Goal: Information Seeking & Learning: Stay updated

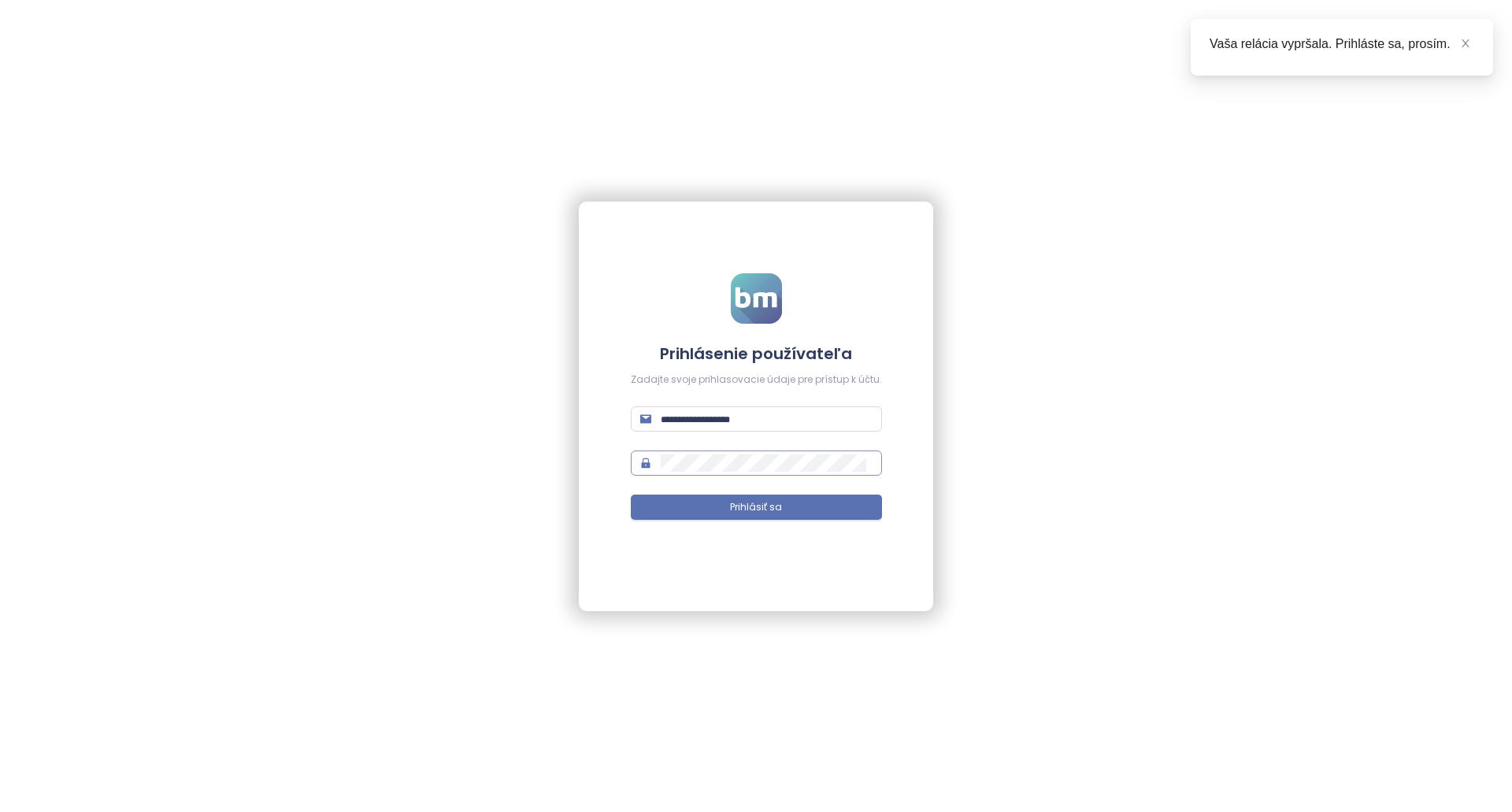
type input "**********"
click at [726, 515] on button "Prihlásiť sa" at bounding box center [756, 507] width 251 height 25
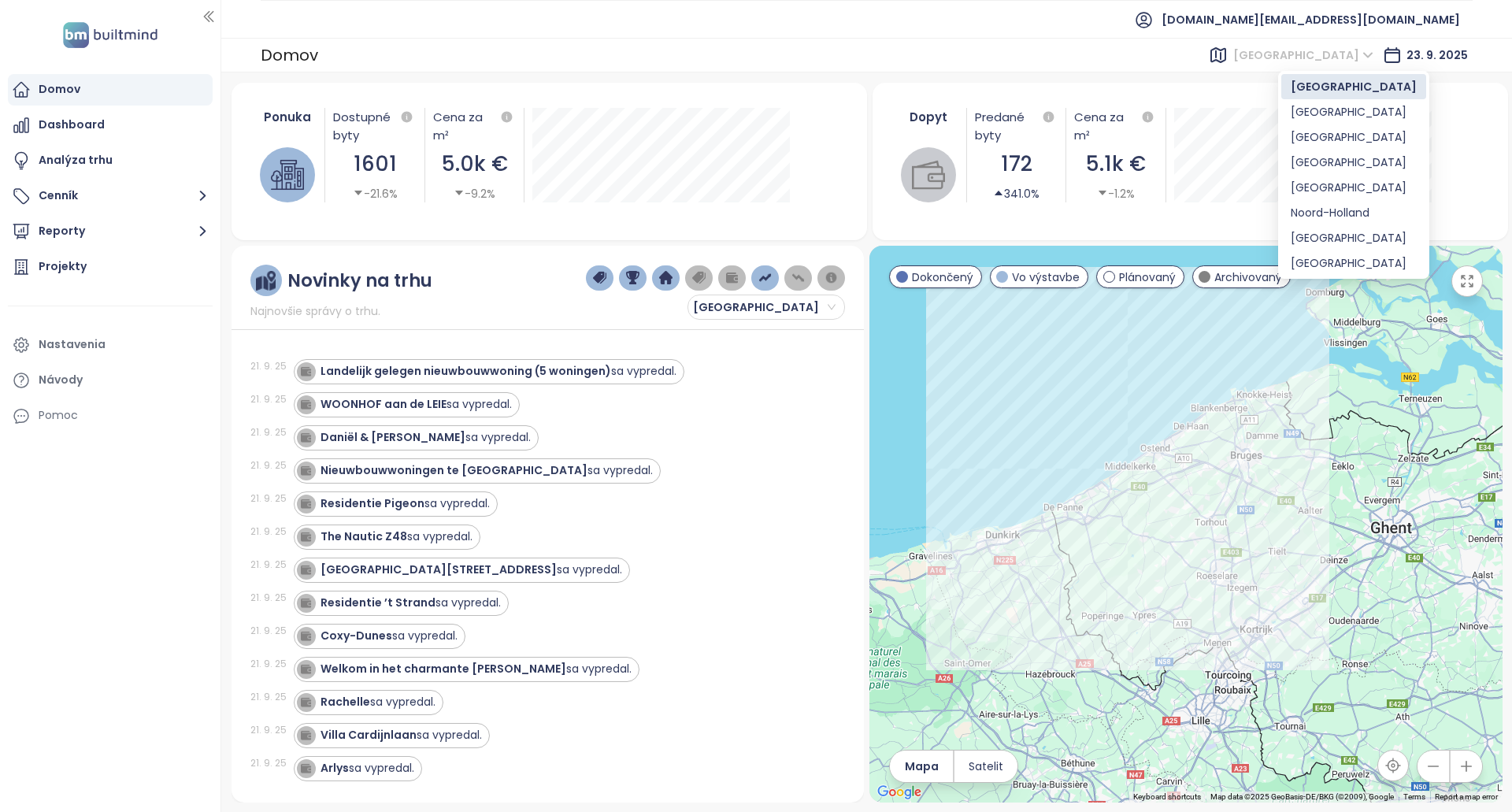
click at [1287, 61] on span "[GEOGRAPHIC_DATA]" at bounding box center [1303, 55] width 140 height 24
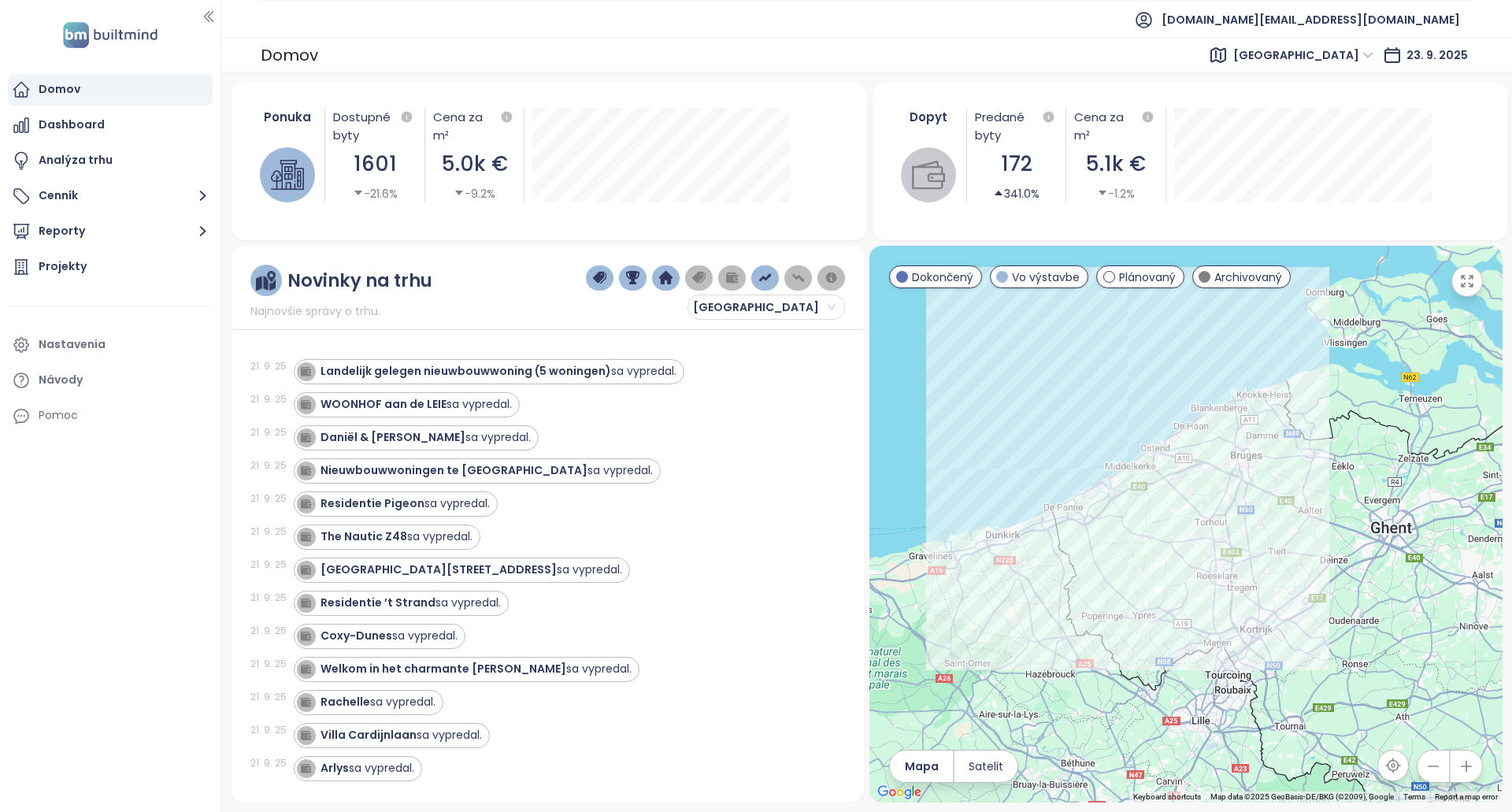
click at [1200, 51] on div "Domov [GEOGRAPHIC_DATA] [DATE]" at bounding box center [867, 55] width 1291 height 35
click at [1334, 48] on span "[GEOGRAPHIC_DATA]" at bounding box center [1303, 55] width 140 height 24
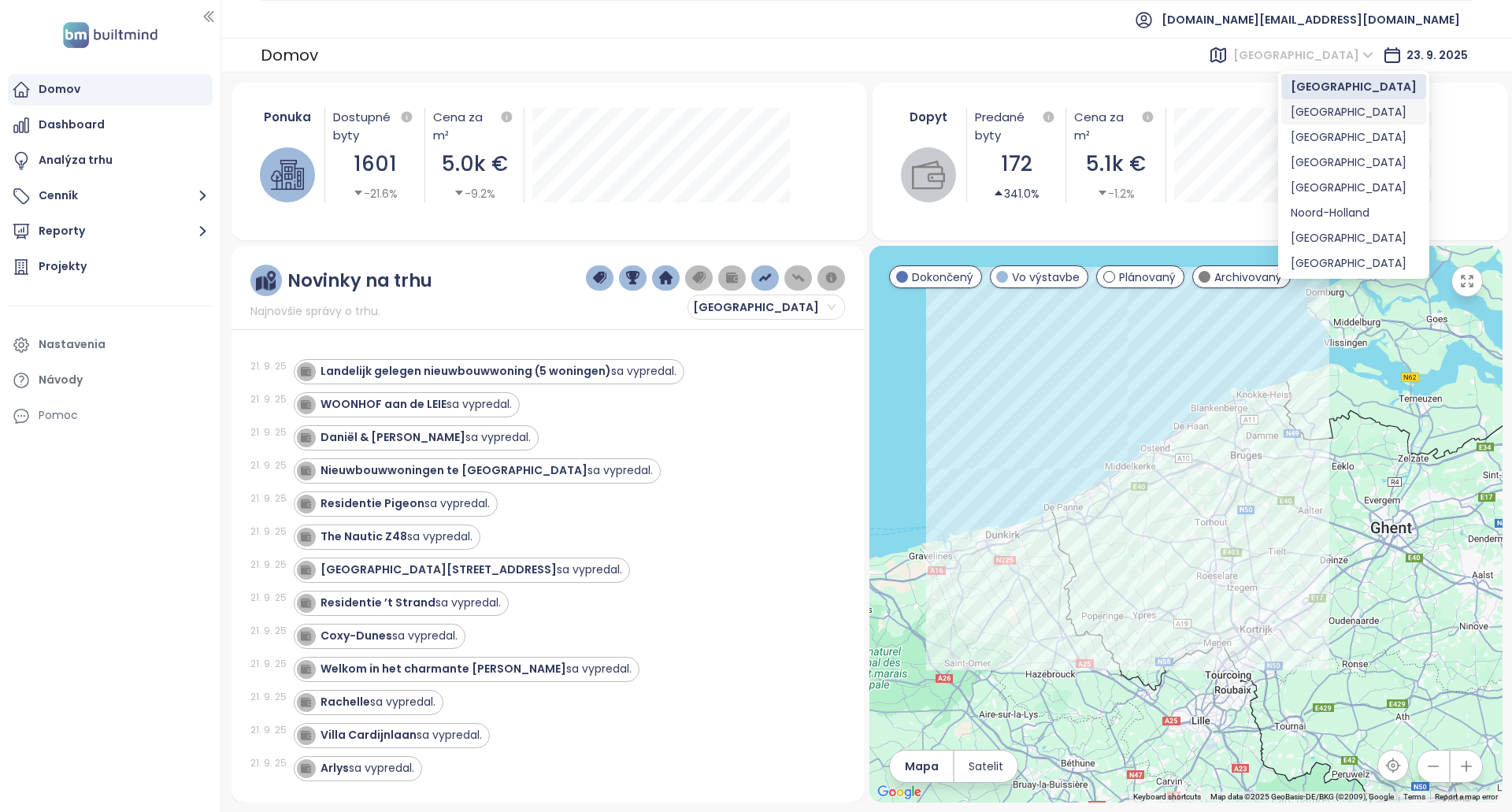
click at [1335, 111] on div "[GEOGRAPHIC_DATA]" at bounding box center [1354, 112] width 126 height 17
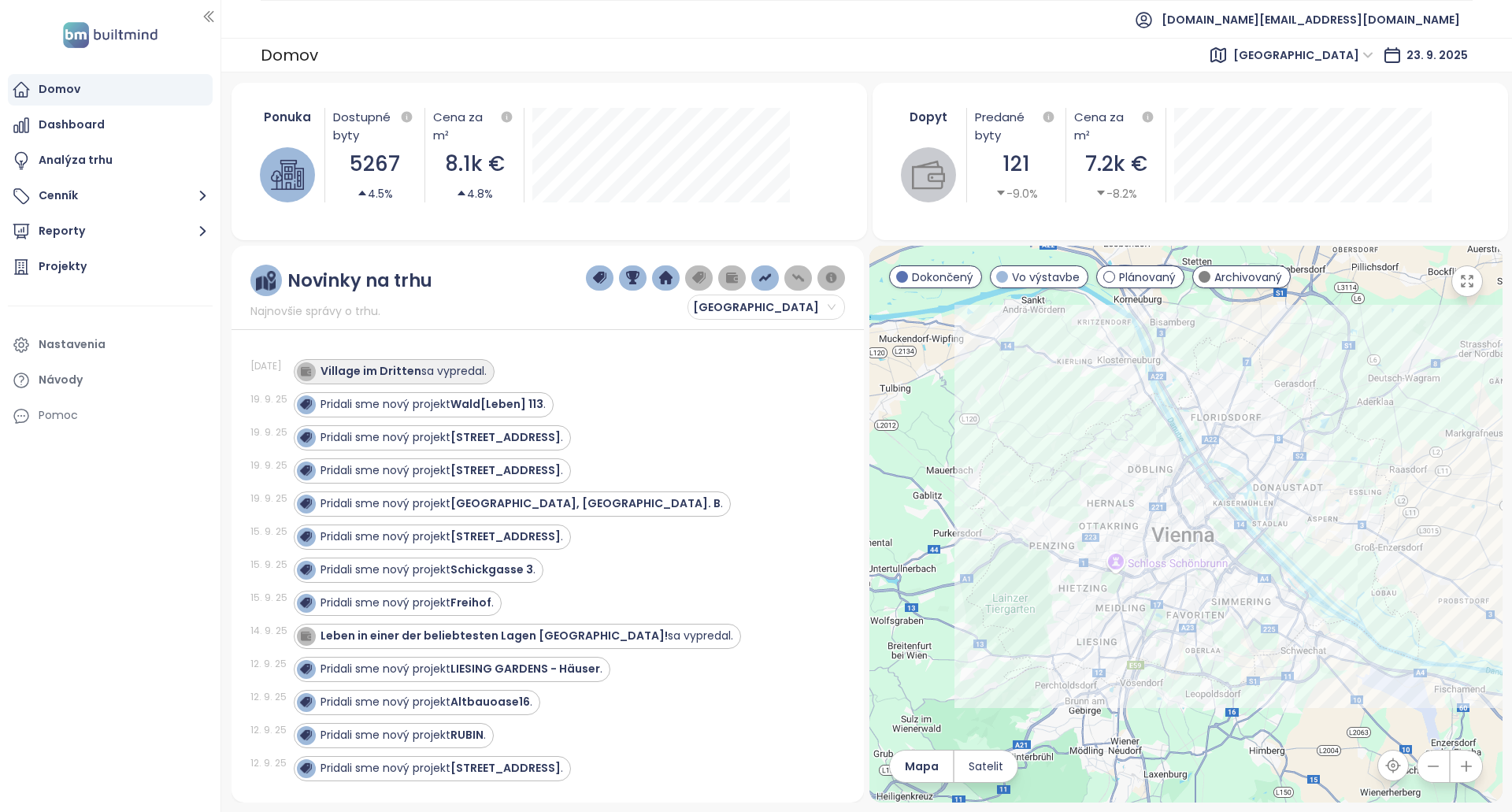
click at [462, 373] on div "Village im Dritten sa vypredal." at bounding box center [404, 371] width 166 height 17
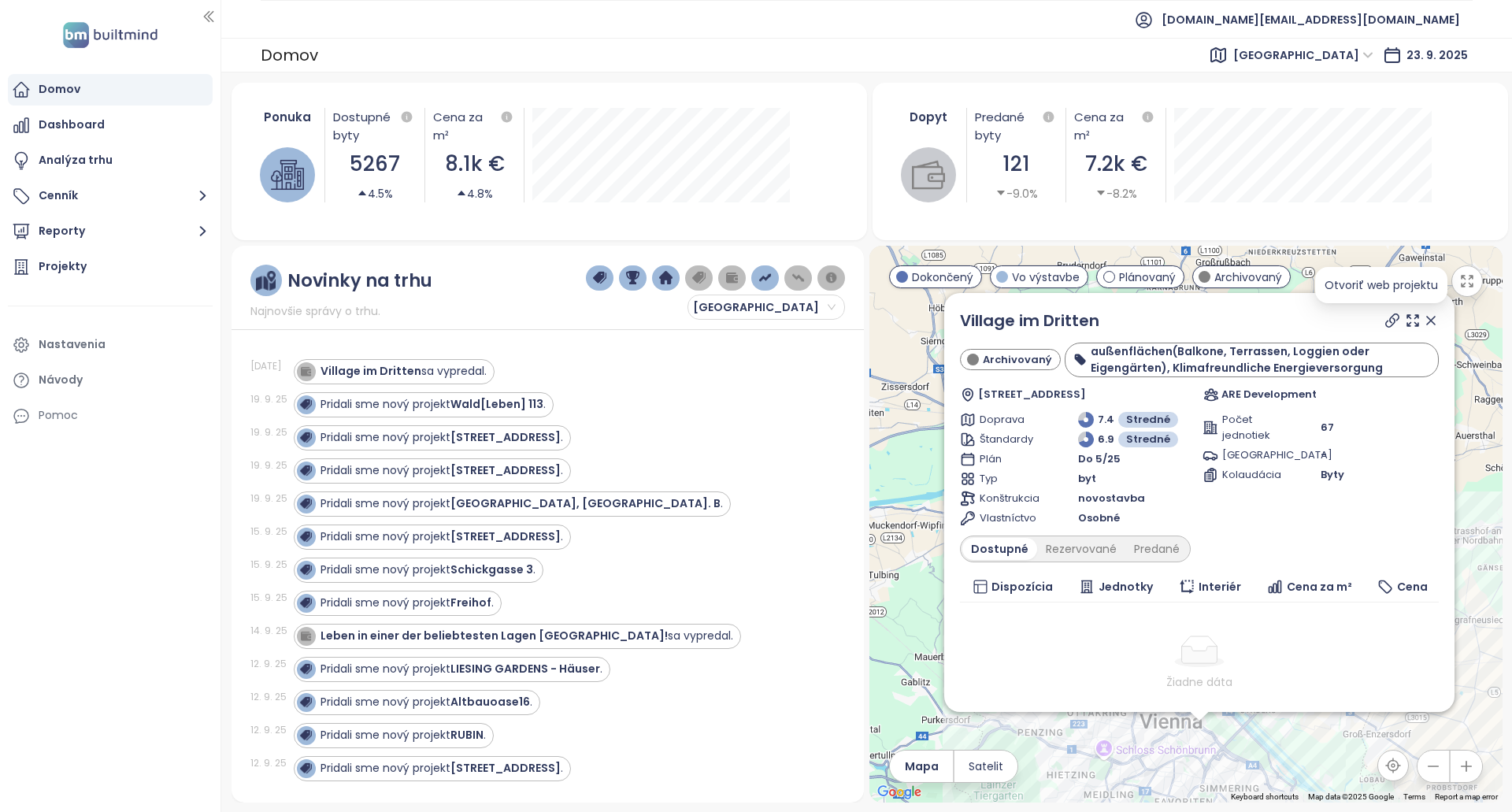
click at [1386, 323] on icon at bounding box center [1392, 321] width 13 height 13
drag, startPoint x: 1119, startPoint y: 326, endPoint x: 957, endPoint y: 322, distance: 162.0
click at [957, 322] on div "Village im Dritten Archivovaný außenflächen([GEOGRAPHIC_DATA], [GEOGRAPHIC_DATA…" at bounding box center [1199, 502] width 511 height 419
copy link "Village im Dritten"
